Goal: Task Accomplishment & Management: Manage account settings

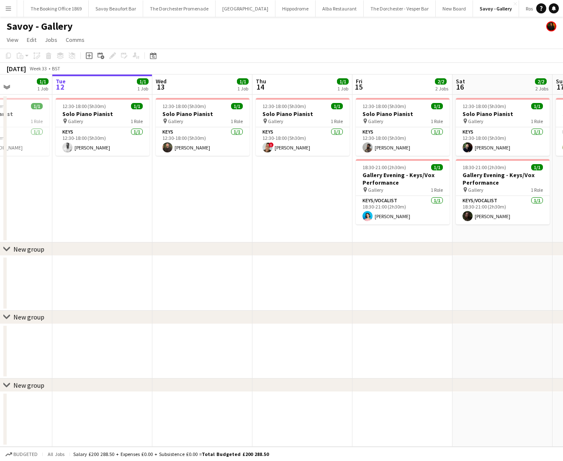
scroll to position [0, 355]
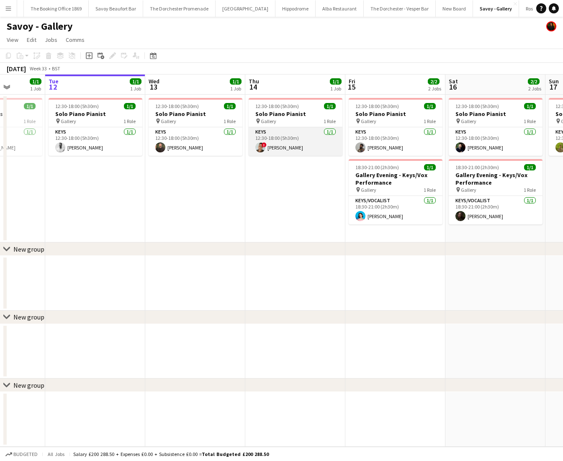
click at [282, 132] on app-card-role "Keys [DATE] 12:30-18:00 (5h30m) ! [PERSON_NAME]" at bounding box center [296, 141] width 94 height 28
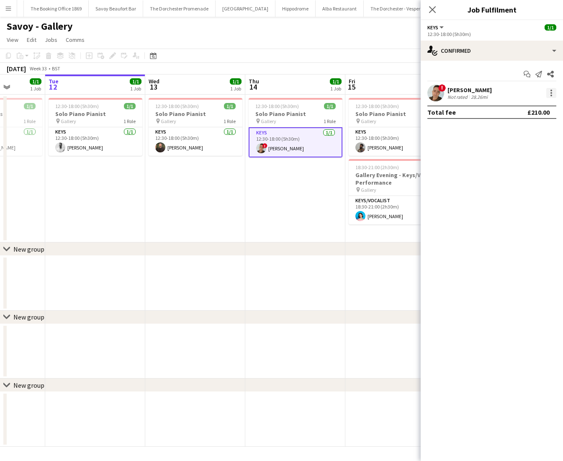
click at [551, 96] on div at bounding box center [552, 96] width 2 height 2
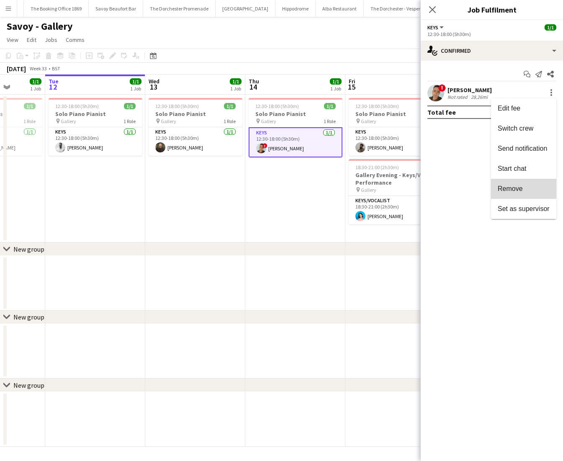
click at [514, 186] on span "Remove" at bounding box center [510, 188] width 25 height 7
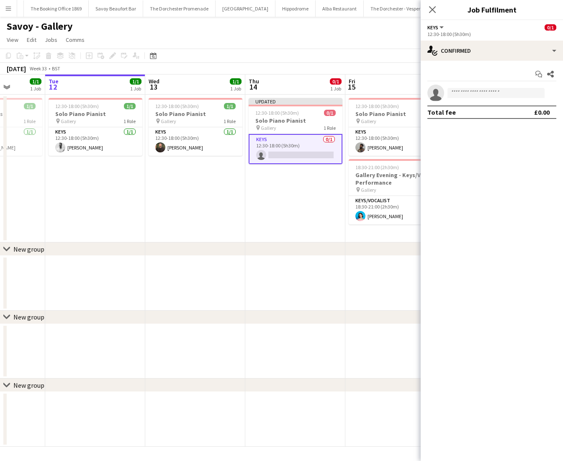
click at [279, 216] on app-date-cell "Updated 12:30-18:00 (5h30m) 0/1 Solo Piano Pianist pin Gallery 1 Role Keys 0/1 …" at bounding box center [295, 169] width 100 height 148
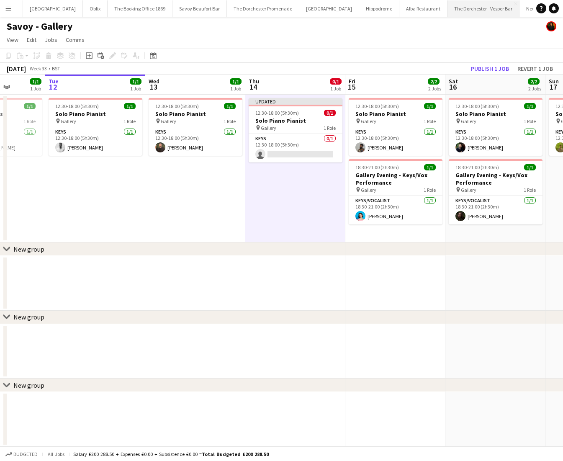
scroll to position [0, 88]
click at [273, 12] on button "The Dorchester Promenade Close" at bounding box center [309, 8] width 72 height 16
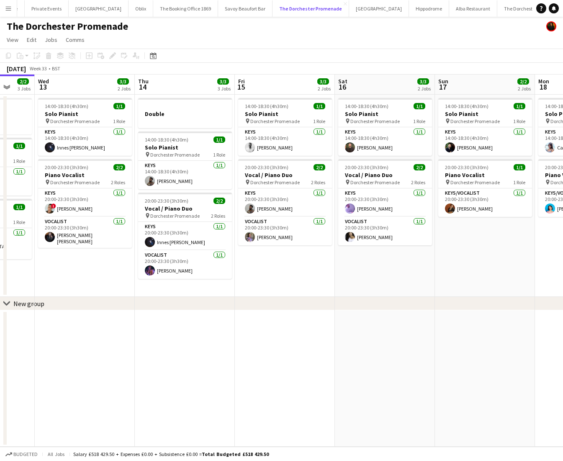
scroll to position [0, 365]
click at [170, 163] on app-card-role "Keys [DATE] 14:00-18:30 (4h30m) [PERSON_NAME]" at bounding box center [186, 175] width 94 height 28
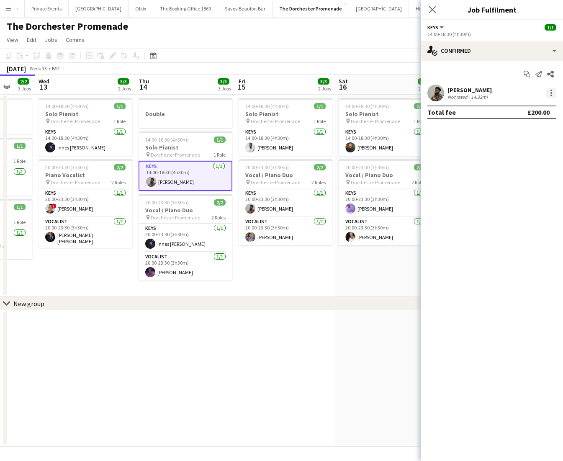
click at [549, 93] on div at bounding box center [552, 93] width 10 height 10
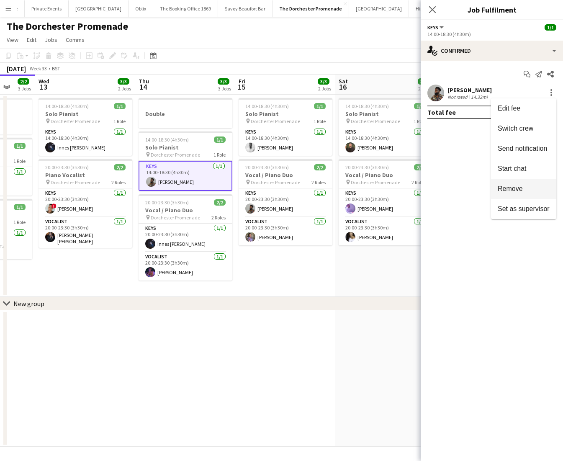
click at [507, 189] on span "Remove" at bounding box center [510, 188] width 25 height 7
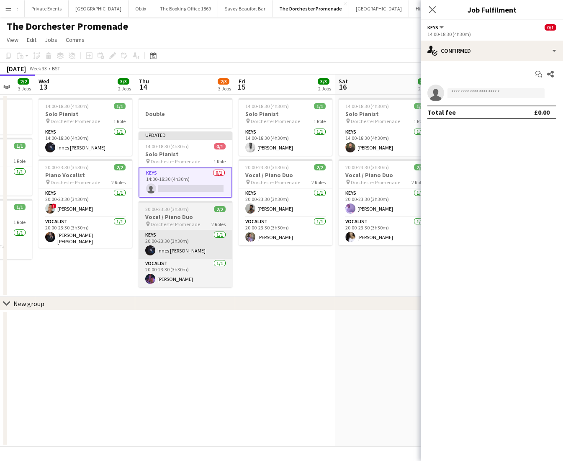
click at [171, 253] on app-card-role "Keys [DATE] 20:00-23:30 (3h30m) Innes [PERSON_NAME]" at bounding box center [186, 244] width 94 height 28
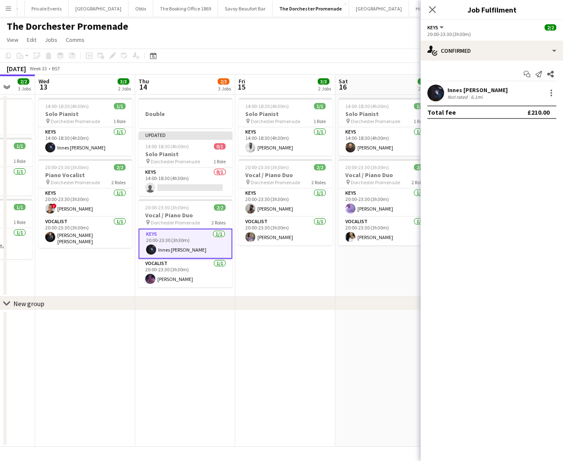
click at [546, 91] on div at bounding box center [551, 93] width 12 height 10
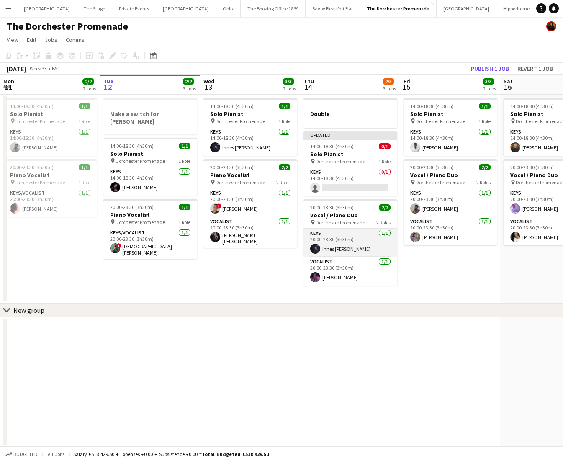
click at [340, 251] on app-card-role "Keys [DATE] 20:00-23:30 (3h30m) Innes [PERSON_NAME]" at bounding box center [351, 243] width 94 height 28
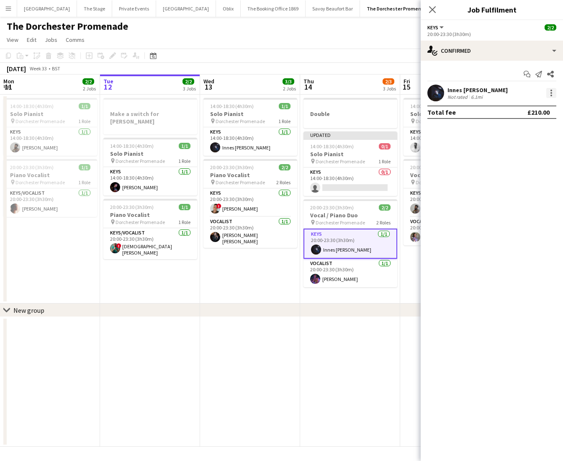
click at [550, 93] on div at bounding box center [552, 93] width 10 height 10
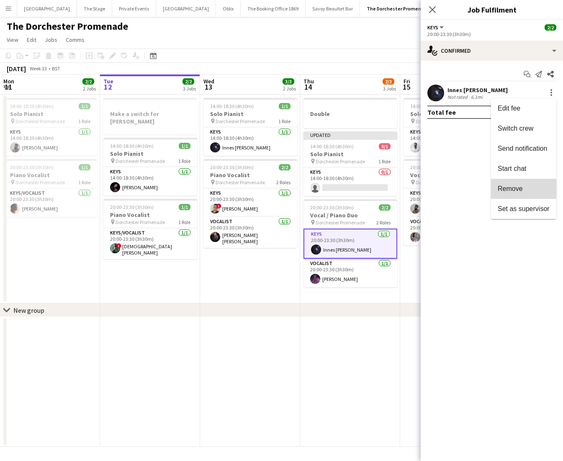
click at [504, 191] on span "Remove" at bounding box center [510, 188] width 25 height 7
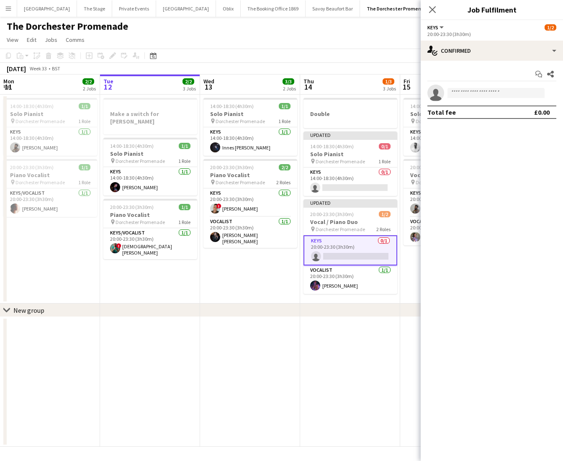
click at [320, 299] on app-date-cell "Double Updated 14:00-18:30 (4h30m) 0/1 Solo Pianist pin Dorchester Promenade 1 …" at bounding box center [350, 199] width 100 height 209
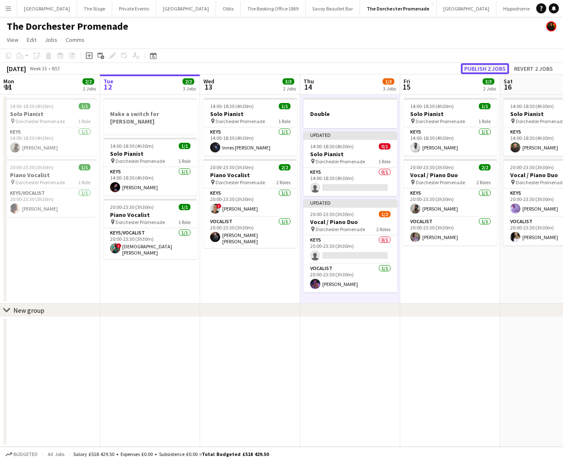
click at [475, 69] on button "Publish 2 jobs" at bounding box center [485, 68] width 48 height 11
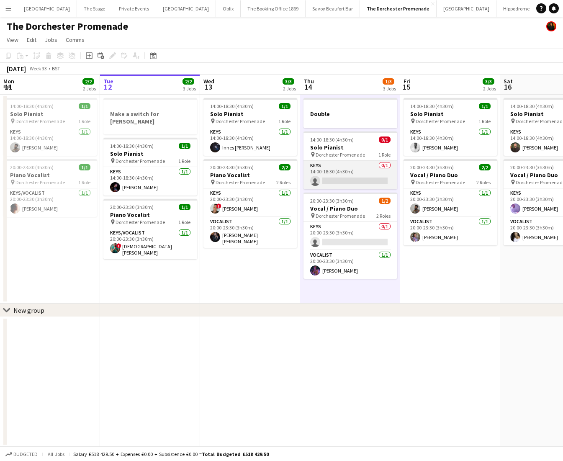
click at [348, 176] on app-card-role "Keys 0/1 14:00-18:30 (4h30m) single-neutral-actions" at bounding box center [351, 175] width 94 height 28
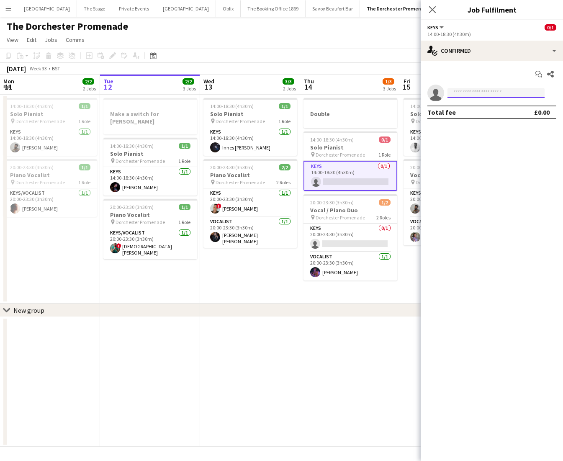
click at [472, 90] on input at bounding box center [496, 93] width 97 height 10
type input "*"
type input "*****"
click at [478, 110] on span "enochs-music123@live.com" at bounding box center [497, 111] width 84 height 7
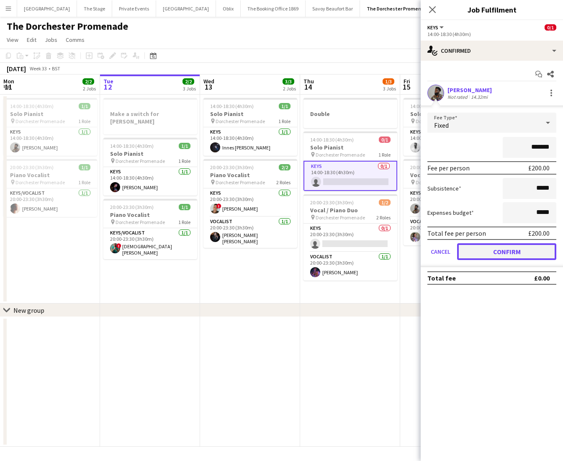
click at [470, 251] on button "Confirm" at bounding box center [506, 251] width 99 height 17
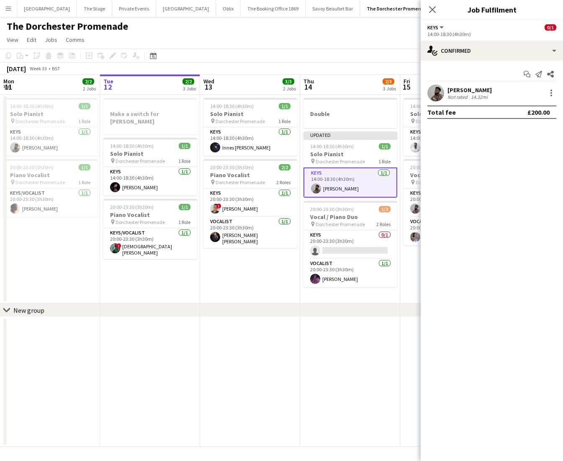
click at [300, 294] on app-date-cell "14:00-18:30 (4h30m) 1/1 Solo Pianist pin Dorchester Promenade 1 Role Keys 1/1 1…" at bounding box center [250, 199] width 100 height 209
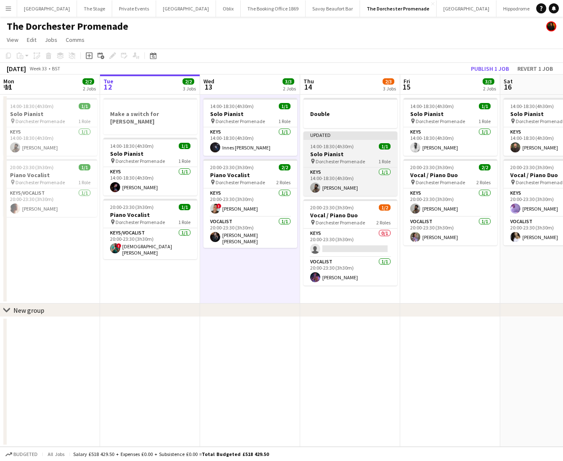
click at [360, 145] on div "14:00-18:30 (4h30m) 1/1" at bounding box center [351, 146] width 94 height 6
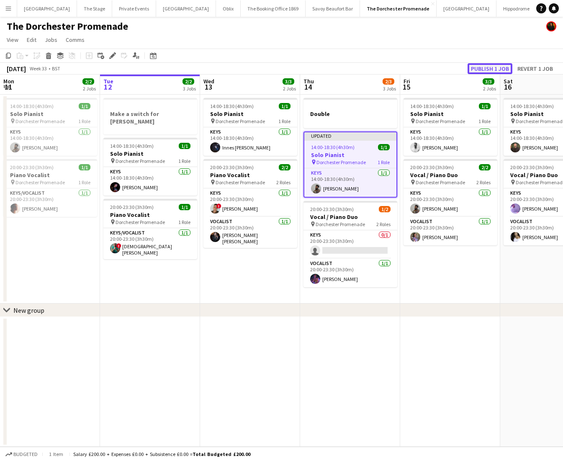
click at [500, 69] on button "Publish 1 job" at bounding box center [490, 68] width 45 height 11
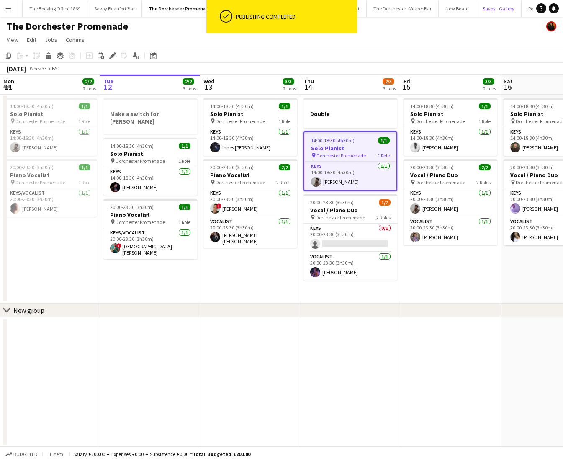
click at [476, 7] on button "Savoy - Gallery Close" at bounding box center [499, 8] width 46 height 16
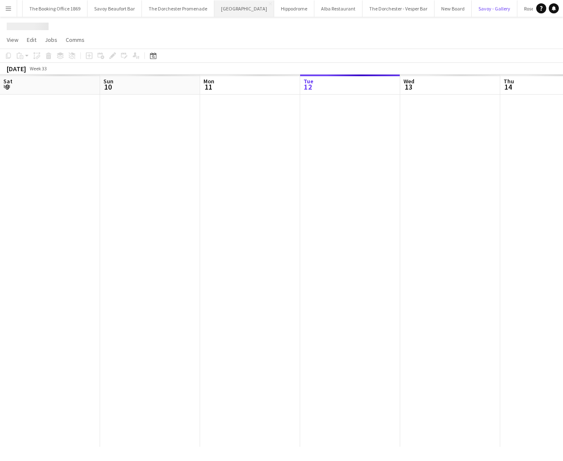
scroll to position [0, 200]
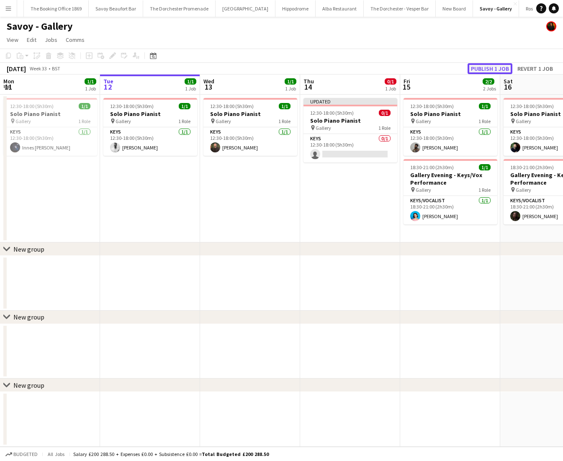
click at [489, 68] on button "Publish 1 job" at bounding box center [490, 68] width 45 height 11
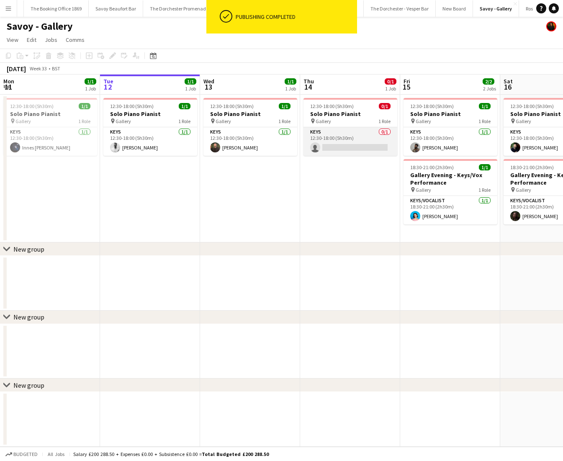
click at [343, 147] on app-card-role "Keys 0/1 12:30-18:00 (5h30m) single-neutral-actions" at bounding box center [351, 141] width 94 height 28
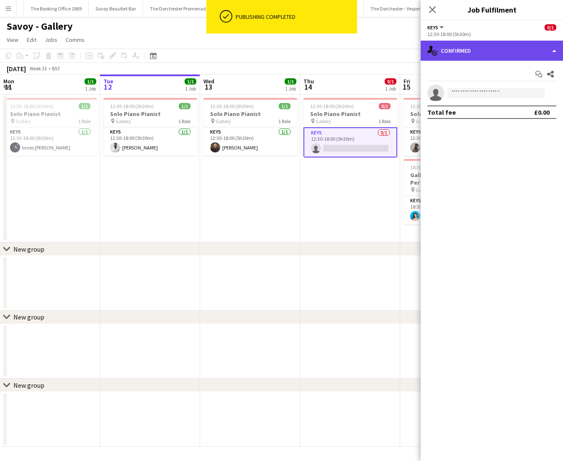
click at [532, 52] on div "single-neutral-actions-check-2 Confirmed" at bounding box center [492, 51] width 142 height 20
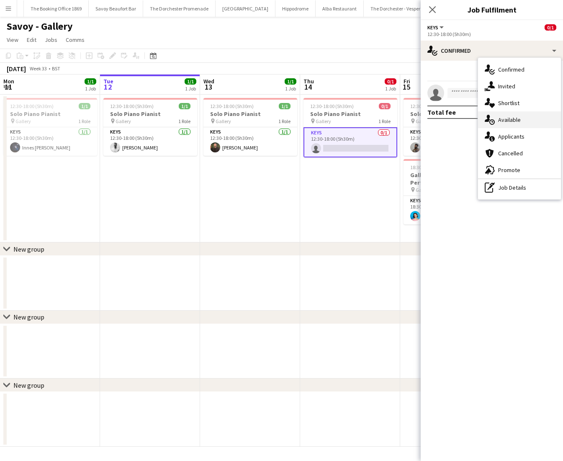
click at [519, 118] on div "single-neutral-actions-upload Available" at bounding box center [519, 119] width 83 height 17
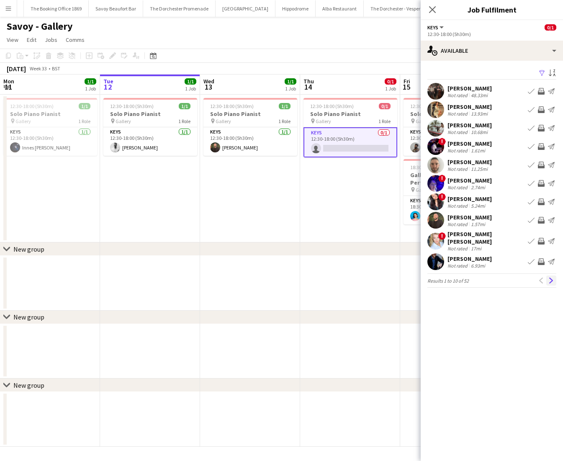
click at [550, 280] on button "Next" at bounding box center [552, 281] width 10 height 10
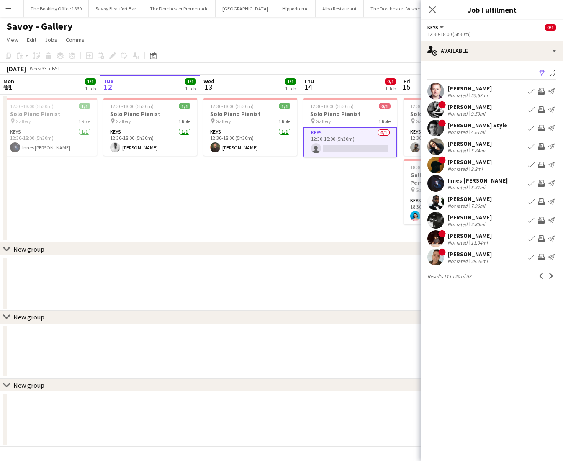
click at [532, 186] on app-icon "Book crew" at bounding box center [531, 183] width 7 height 7
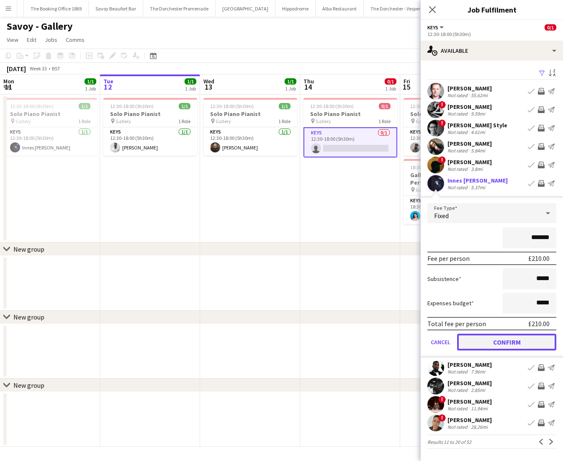
click at [473, 344] on button "Confirm" at bounding box center [506, 342] width 99 height 17
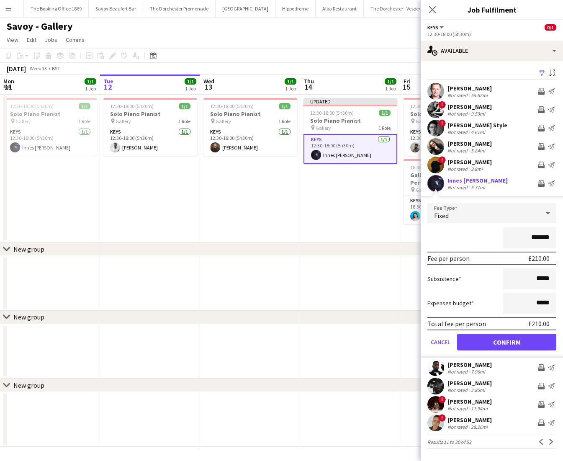
click at [330, 223] on app-date-cell "Updated 12:30-18:00 (5h30m) 1/1 Solo Piano Pianist pin Gallery 1 Role Keys 1/1 …" at bounding box center [350, 169] width 100 height 148
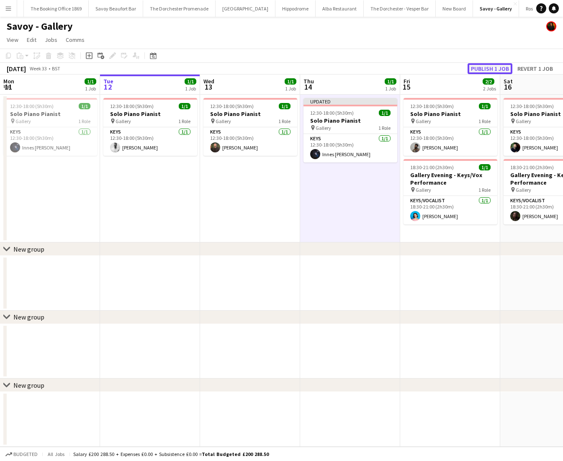
click at [498, 67] on button "Publish 1 job" at bounding box center [490, 68] width 45 height 11
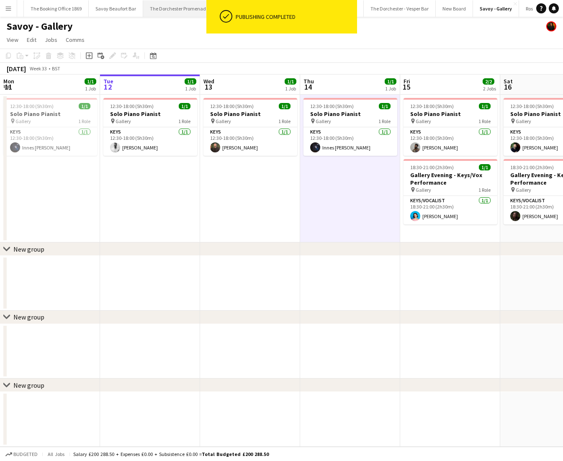
click at [156, 13] on button "The Dorchester Promenade Close" at bounding box center [179, 8] width 72 height 16
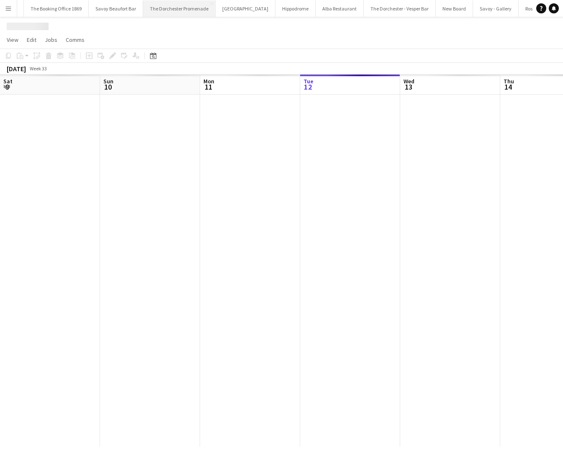
scroll to position [0, 200]
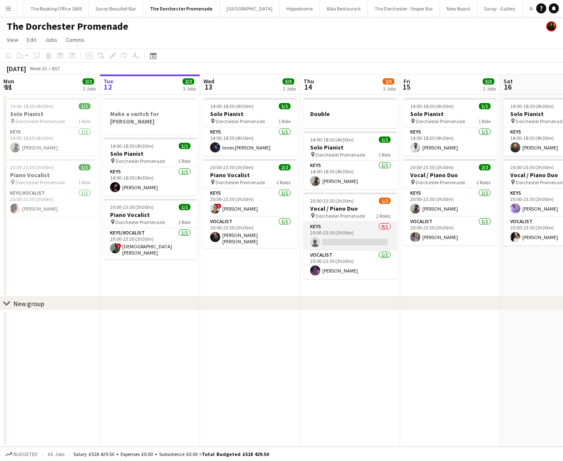
click at [355, 241] on app-card-role "Keys 0/1 20:00-23:30 (3h30m) single-neutral-actions" at bounding box center [351, 236] width 94 height 28
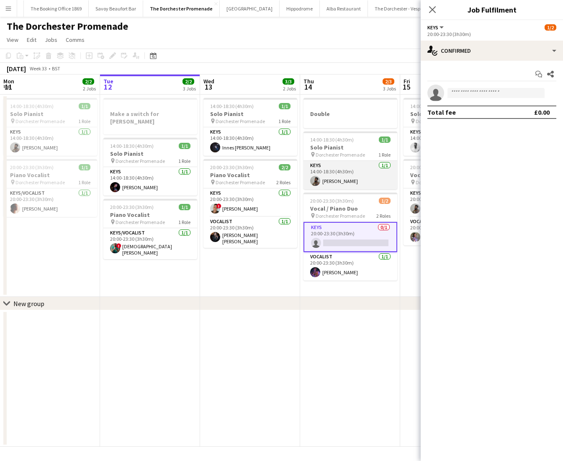
click at [369, 175] on app-card-role "Keys [DATE] 14:00-18:30 (4h30m) [PERSON_NAME]" at bounding box center [351, 175] width 94 height 28
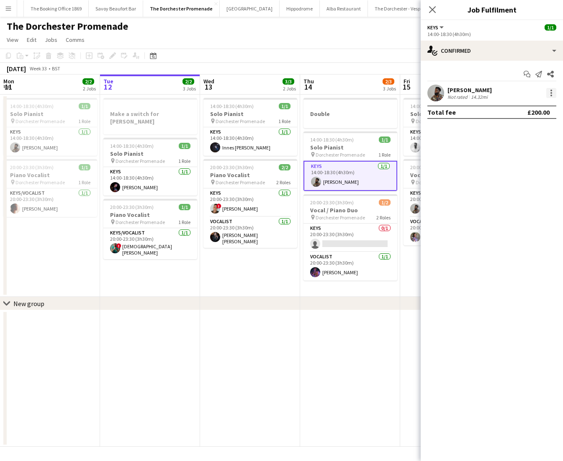
click at [550, 96] on div at bounding box center [552, 93] width 10 height 10
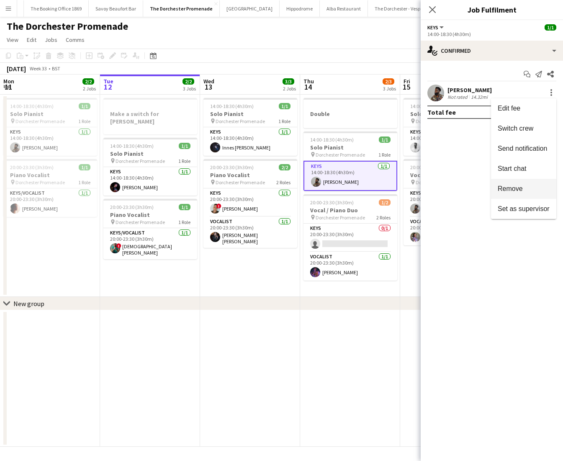
click at [518, 186] on span "Remove" at bounding box center [510, 188] width 25 height 7
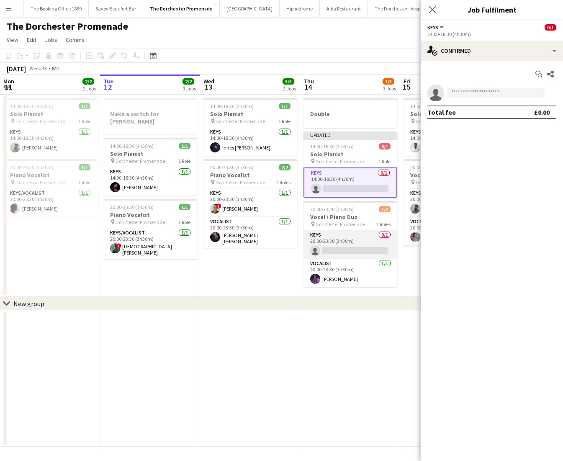
click at [345, 237] on app-card-role "Keys 0/1 20:00-23:30 (3h30m) single-neutral-actions" at bounding box center [351, 244] width 94 height 28
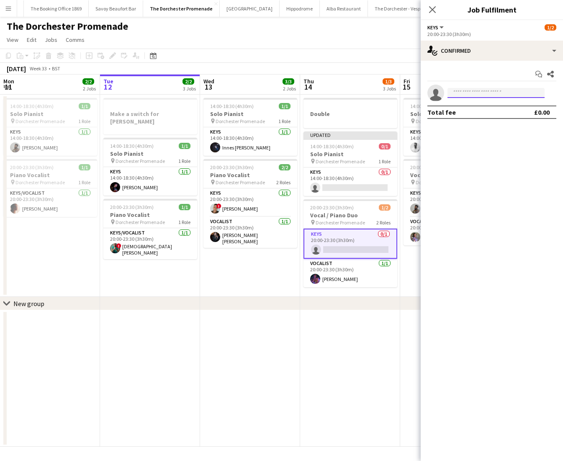
click at [474, 95] on input at bounding box center [496, 93] width 97 height 10
type input "*****"
click at [511, 106] on span "Enoch Mukasa Active" at bounding box center [497, 104] width 84 height 7
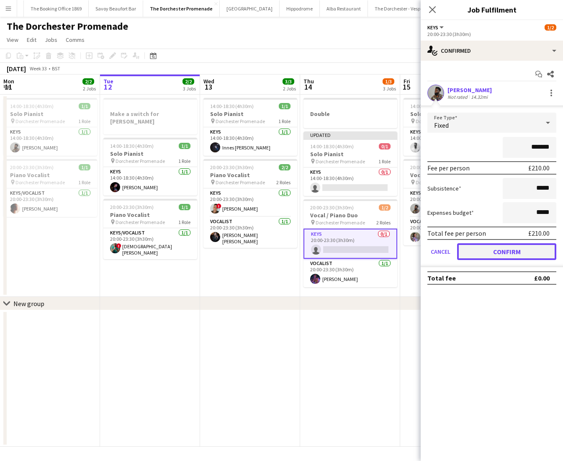
click at [473, 250] on button "Confirm" at bounding box center [506, 251] width 99 height 17
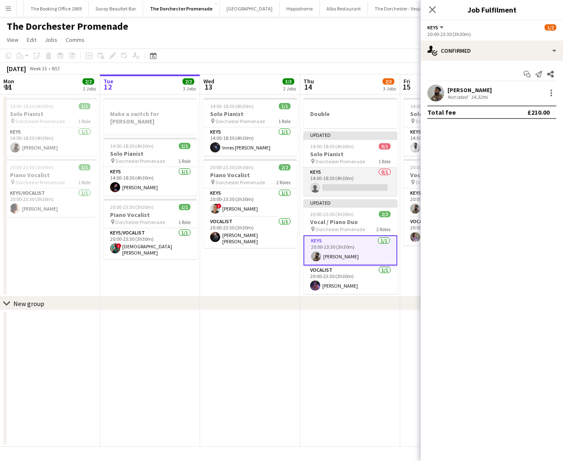
click at [359, 169] on app-card-role "Keys 0/1 14:00-18:30 (4h30m) single-neutral-actions" at bounding box center [351, 182] width 94 height 28
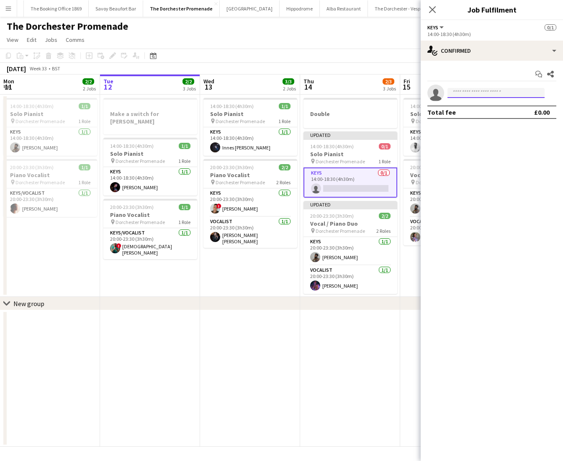
click at [471, 88] on input at bounding box center [496, 93] width 97 height 10
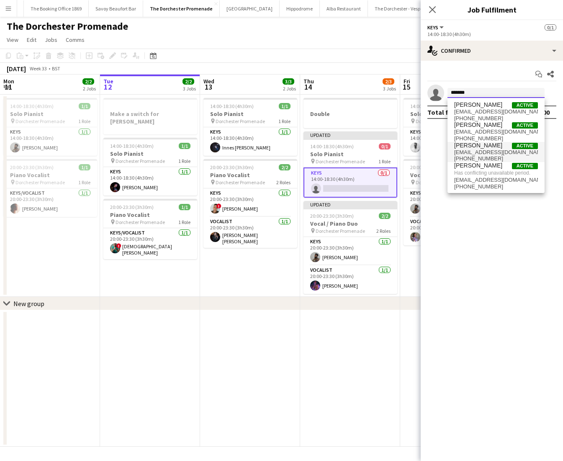
type input "*******"
click at [478, 152] on span "michaelhorner@hotmail.co.uk" at bounding box center [497, 152] width 84 height 7
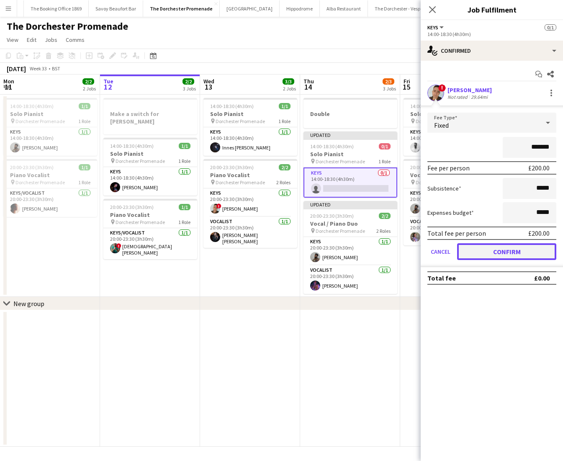
click at [476, 252] on button "Confirm" at bounding box center [506, 251] width 99 height 17
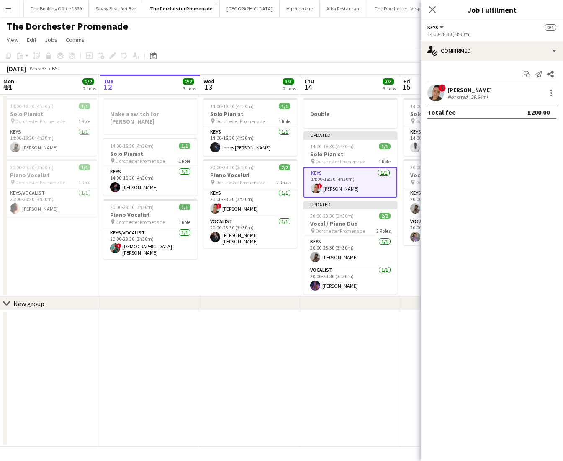
click at [281, 269] on app-date-cell "14:00-18:30 (4h30m) 1/1 Solo Pianist pin Dorchester Promenade 1 Role Keys 1/1 1…" at bounding box center [250, 196] width 100 height 202
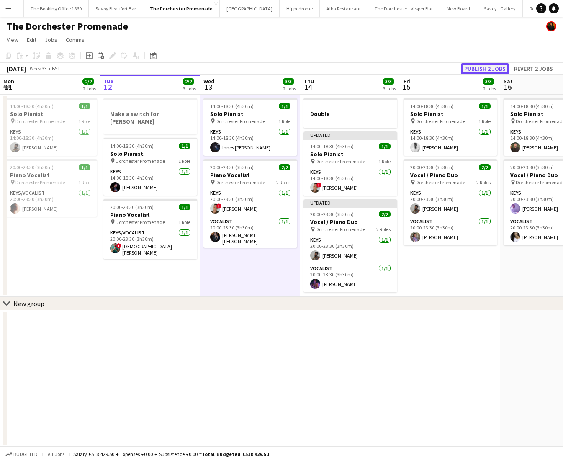
click at [488, 67] on button "Publish 2 jobs" at bounding box center [485, 68] width 48 height 11
